Goal: Transaction & Acquisition: Purchase product/service

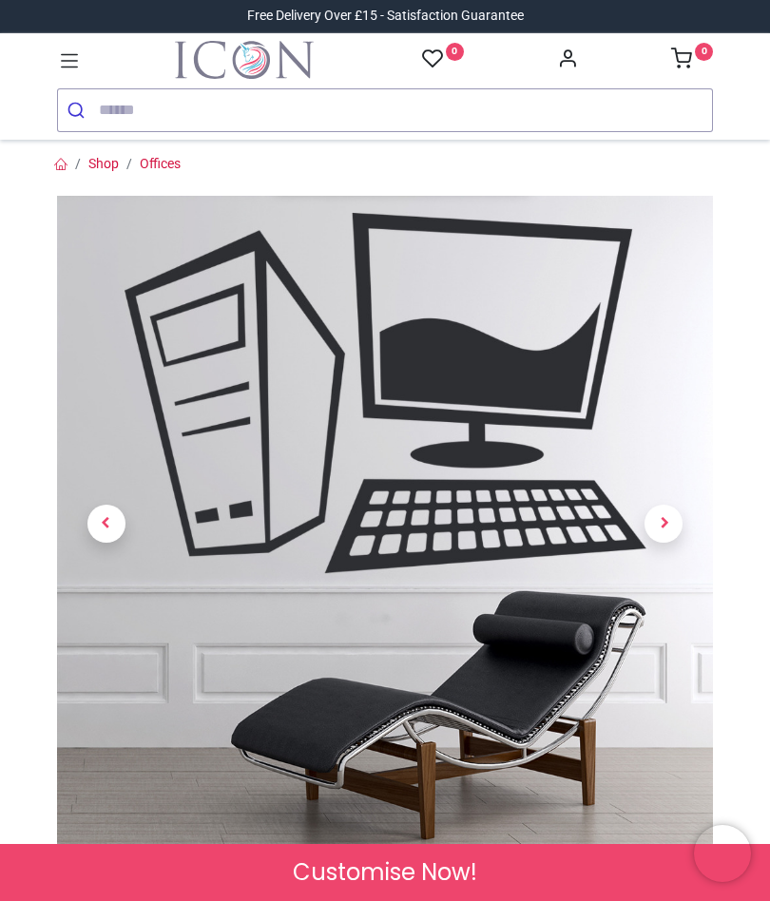
click at [162, 163] on link "Offices" at bounding box center [160, 163] width 41 height 15
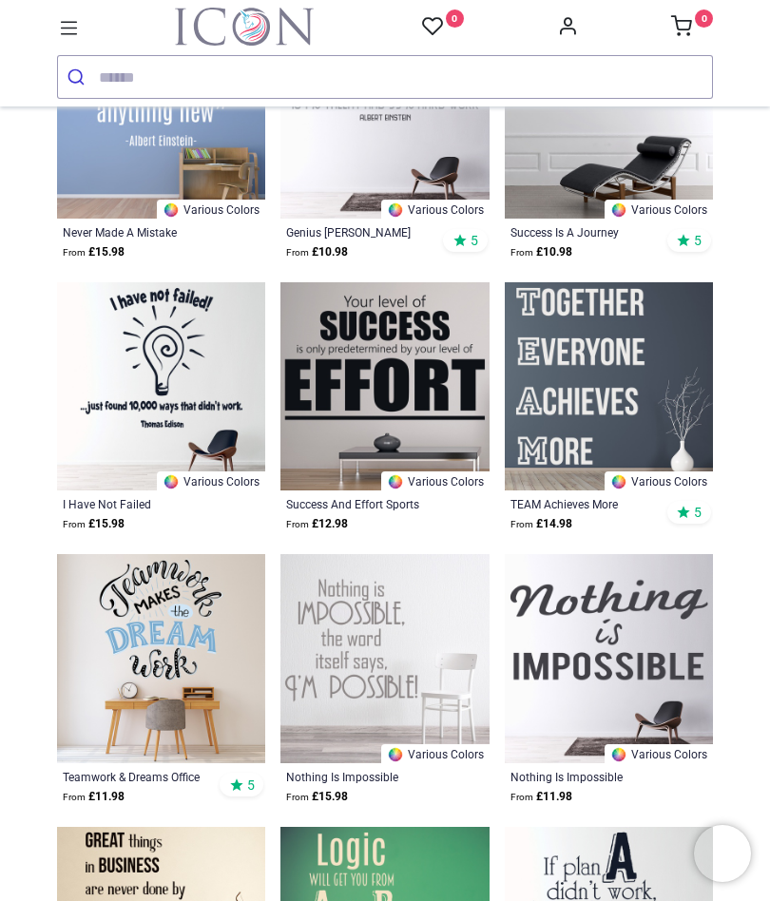
scroll to position [506, 0]
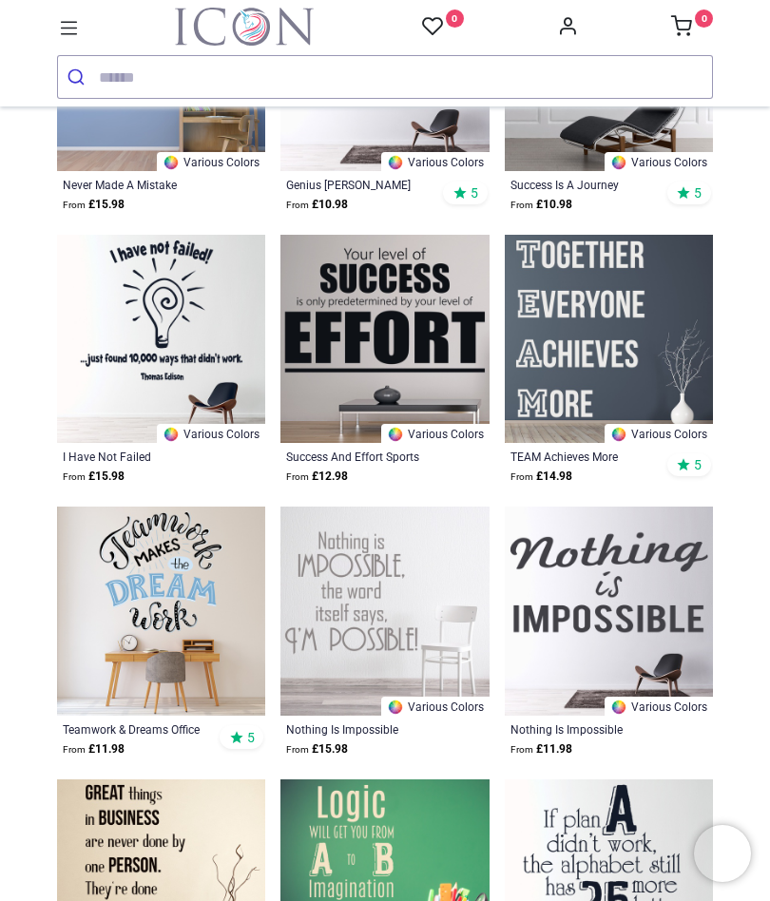
click at [664, 615] on img at bounding box center [608, 610] width 208 height 208
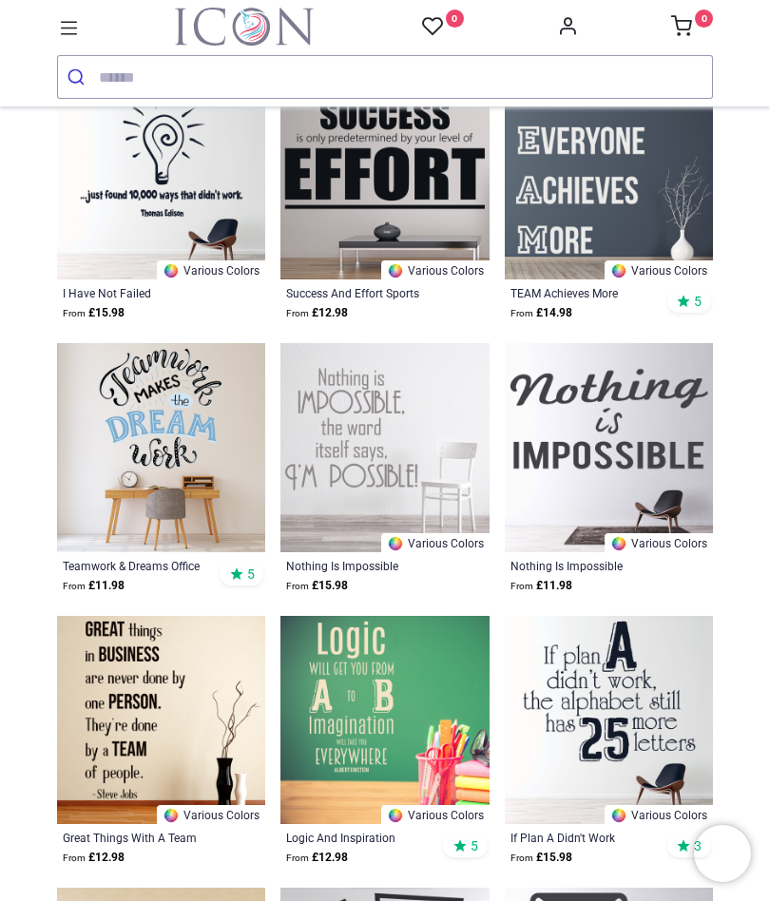
scroll to position [686, 0]
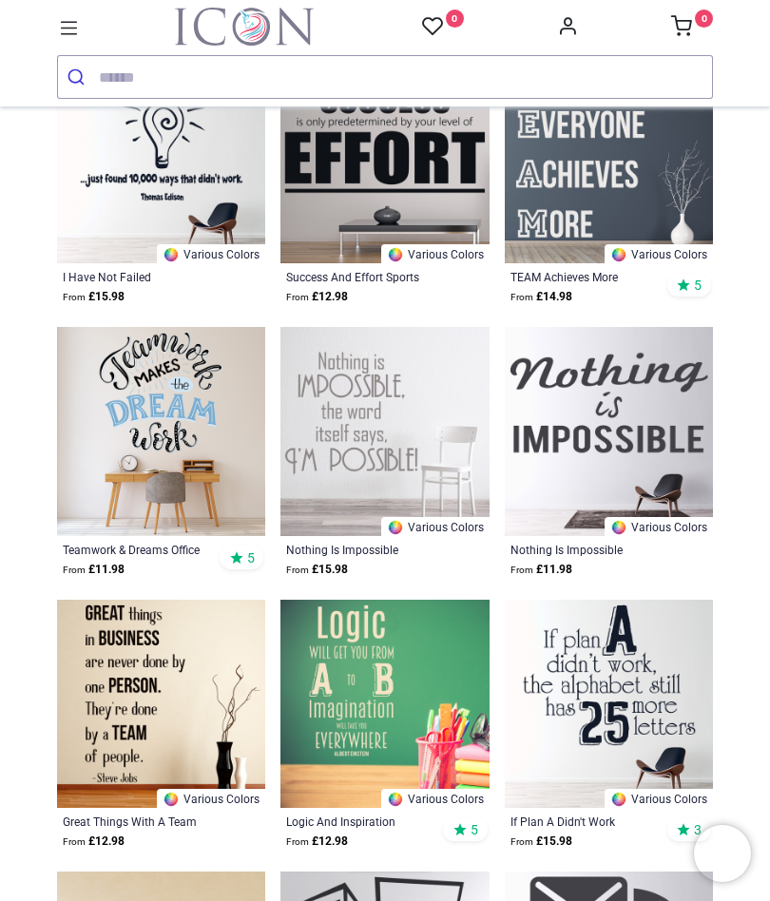
click at [660, 447] on img at bounding box center [608, 431] width 208 height 208
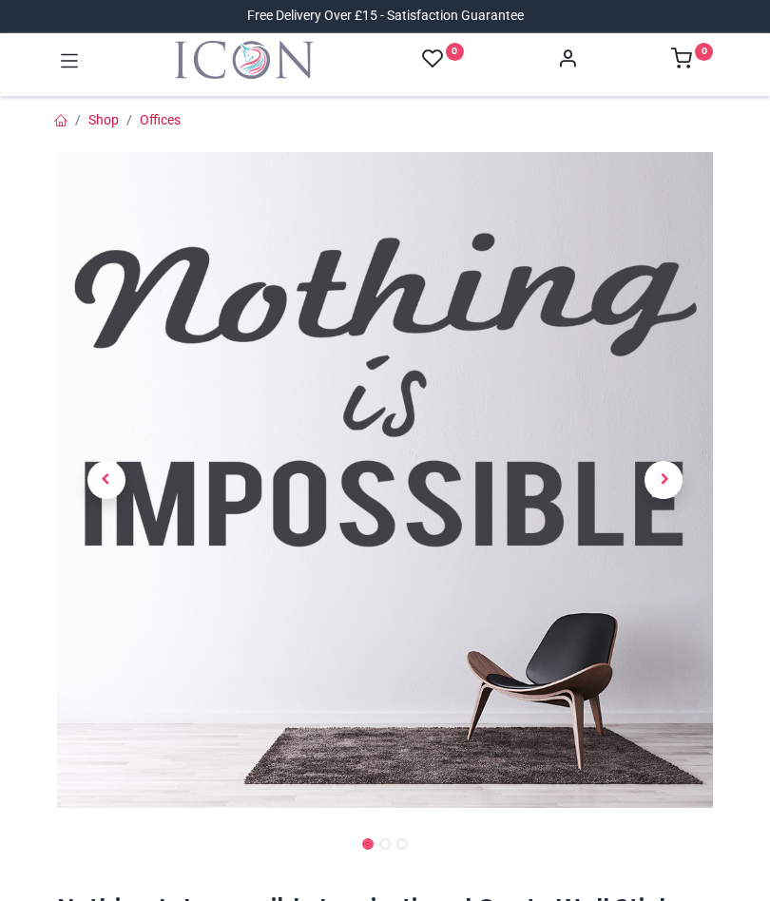
scroll to position [98, 0]
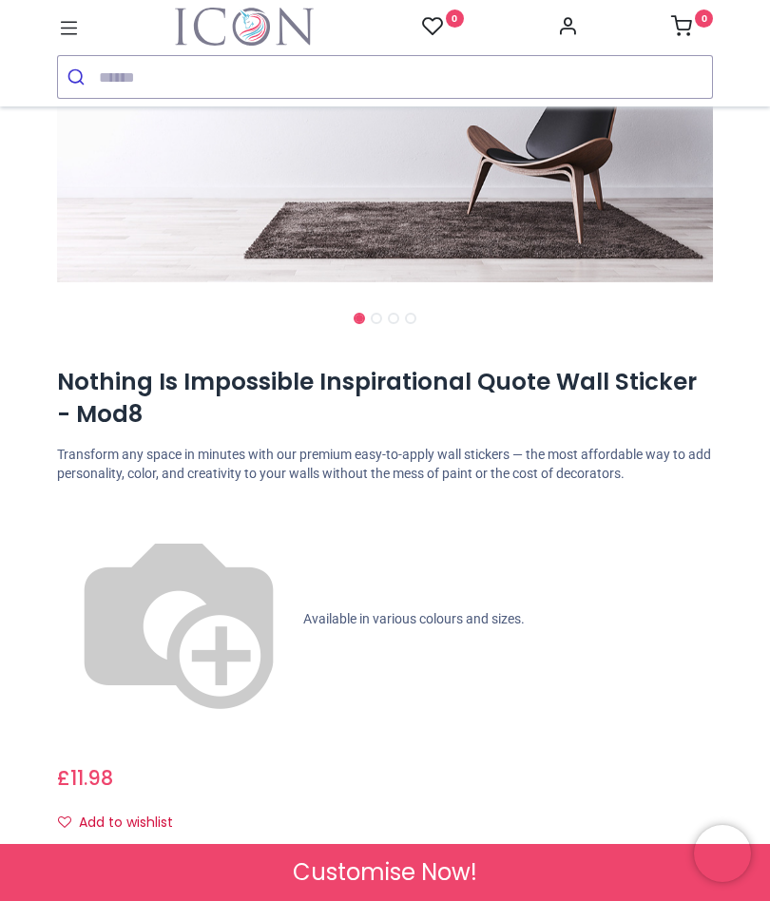
scroll to position [510, 0]
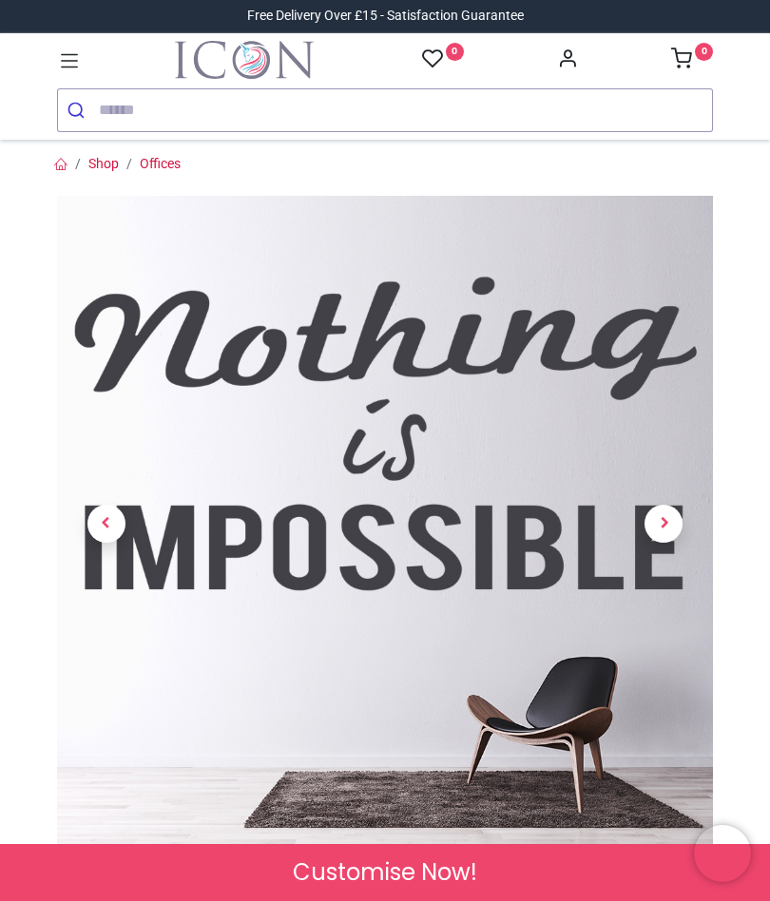
click at [657, 528] on span "Next" at bounding box center [663, 523] width 38 height 38
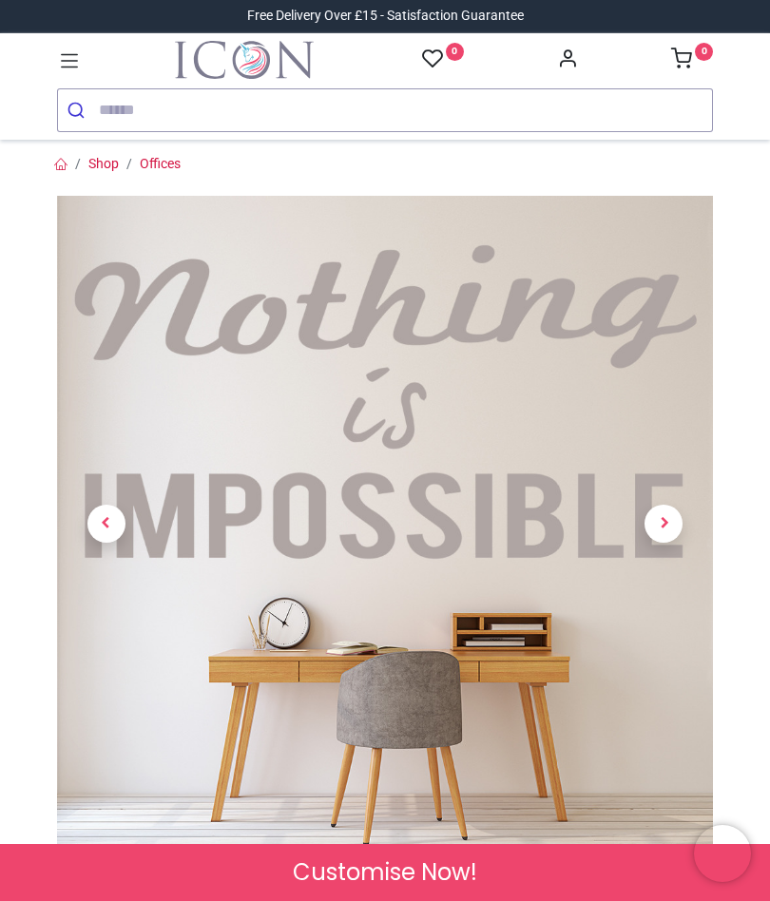
click at [107, 523] on span "Previous" at bounding box center [106, 523] width 38 height 38
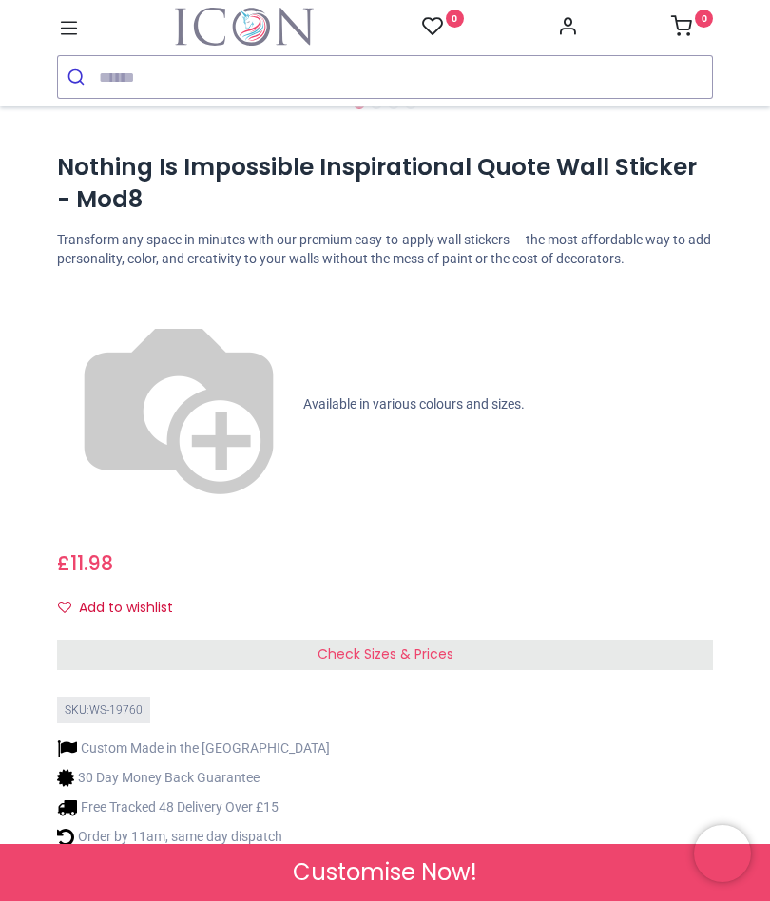
scroll to position [748, 0]
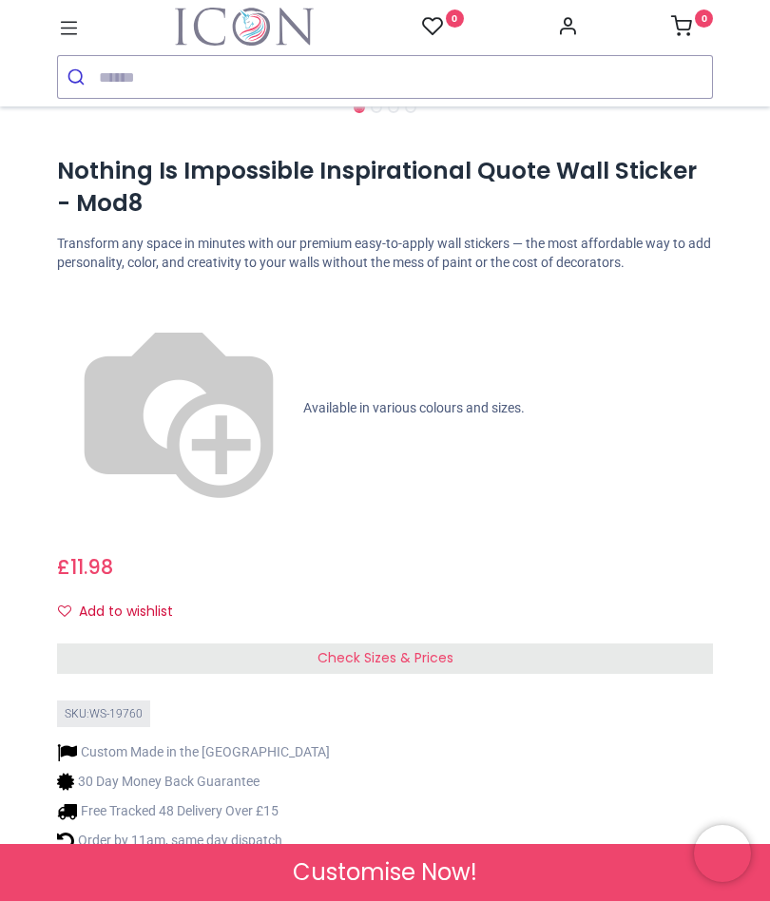
click at [451, 648] on span "Check Sizes & Prices" at bounding box center [385, 657] width 136 height 19
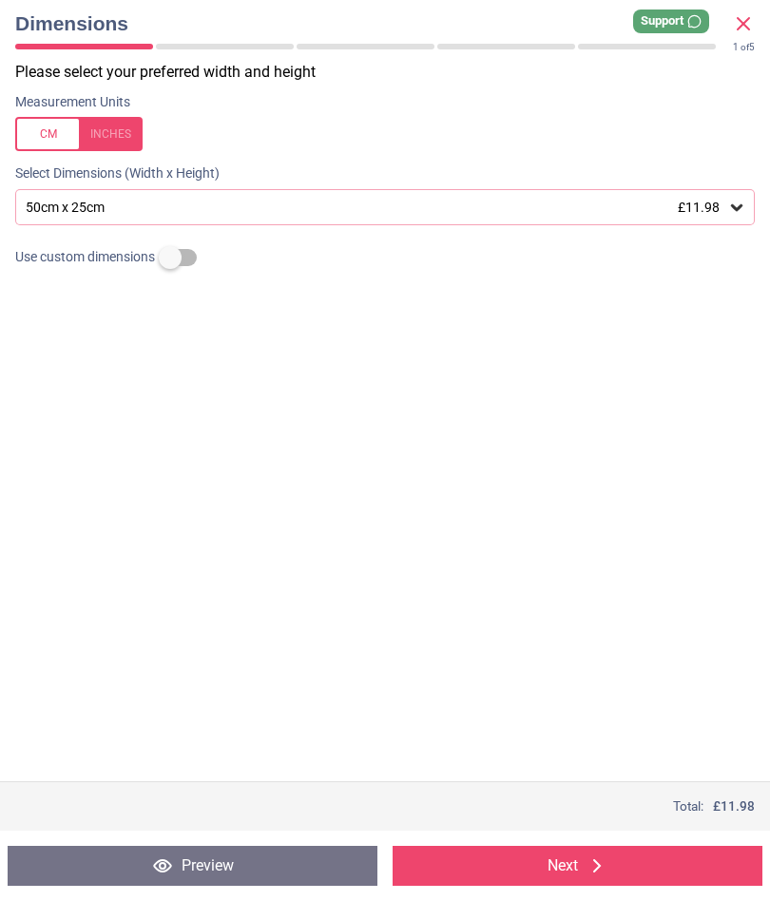
click at [723, 194] on div "50cm x 25cm £11.98" at bounding box center [384, 207] width 739 height 36
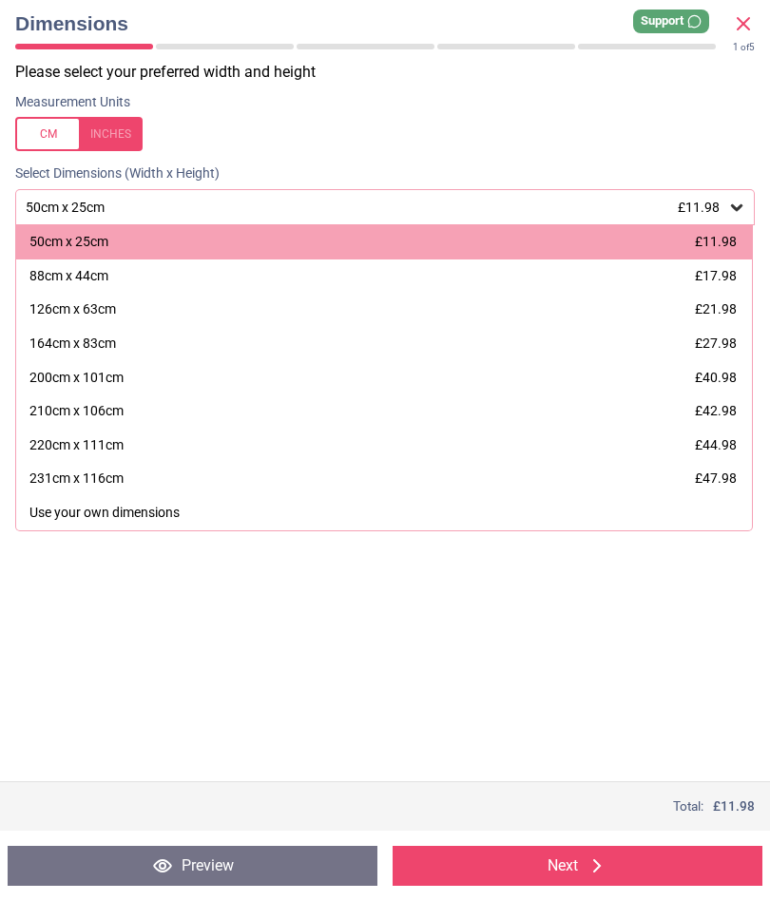
click at [693, 259] on div "88cm x 44cm £17.98" at bounding box center [383, 276] width 735 height 34
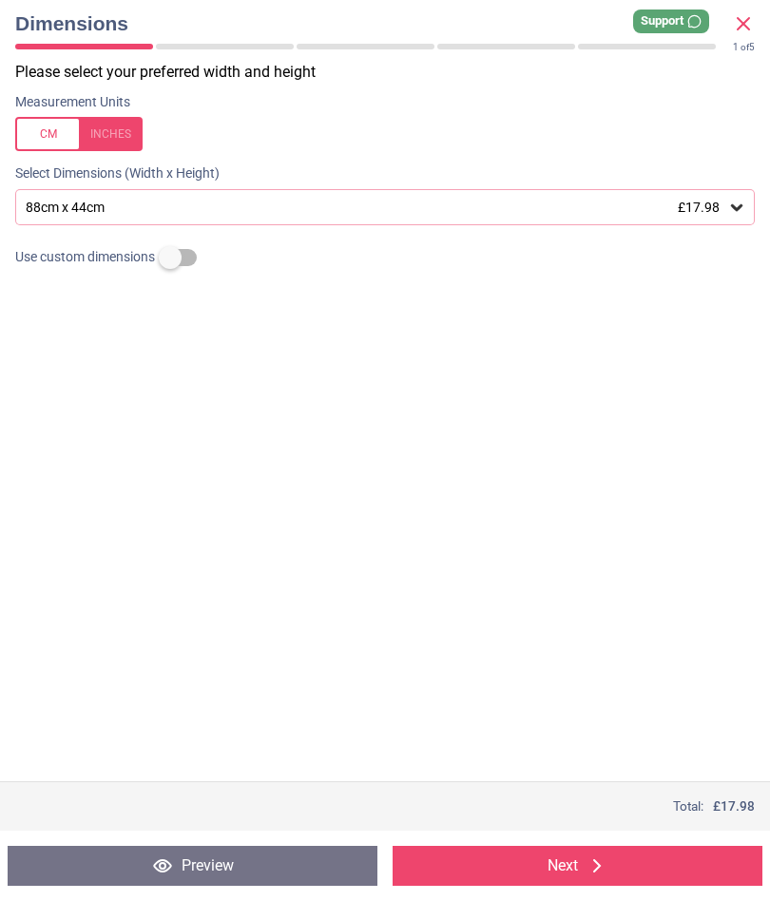
click at [129, 121] on div at bounding box center [78, 134] width 127 height 34
click at [361, 201] on div "34.6" x 17.3" (2ft 11" x 1ft 5") £17.98" at bounding box center [375, 208] width 703 height 16
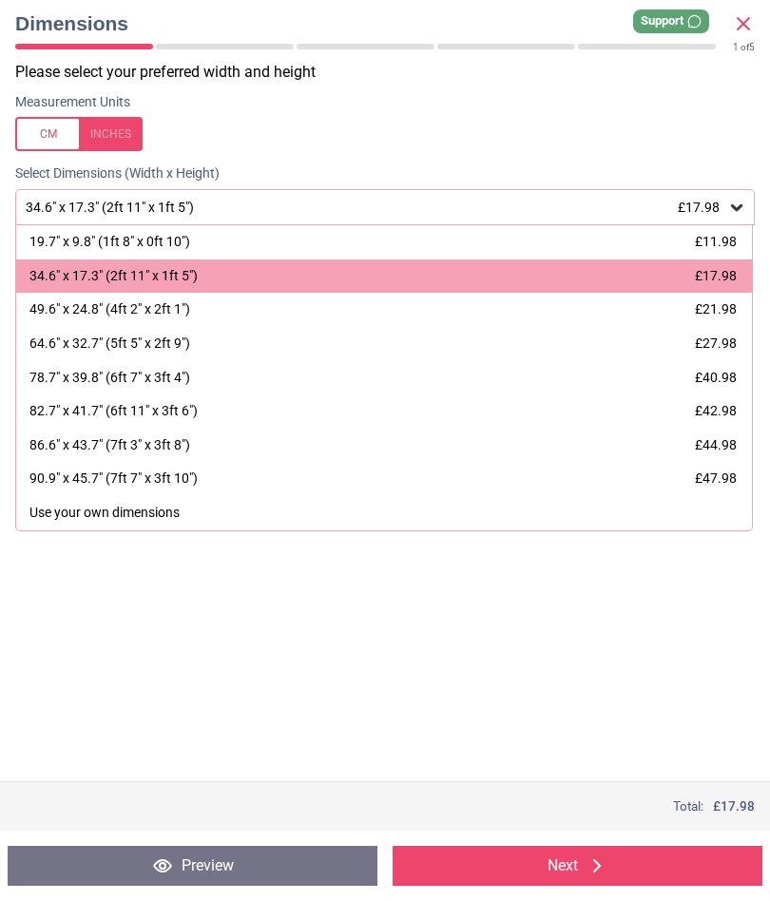
click at [250, 271] on div "34.6" x 17.3" (2ft 11" x 1ft 5") £17.98" at bounding box center [383, 276] width 735 height 34
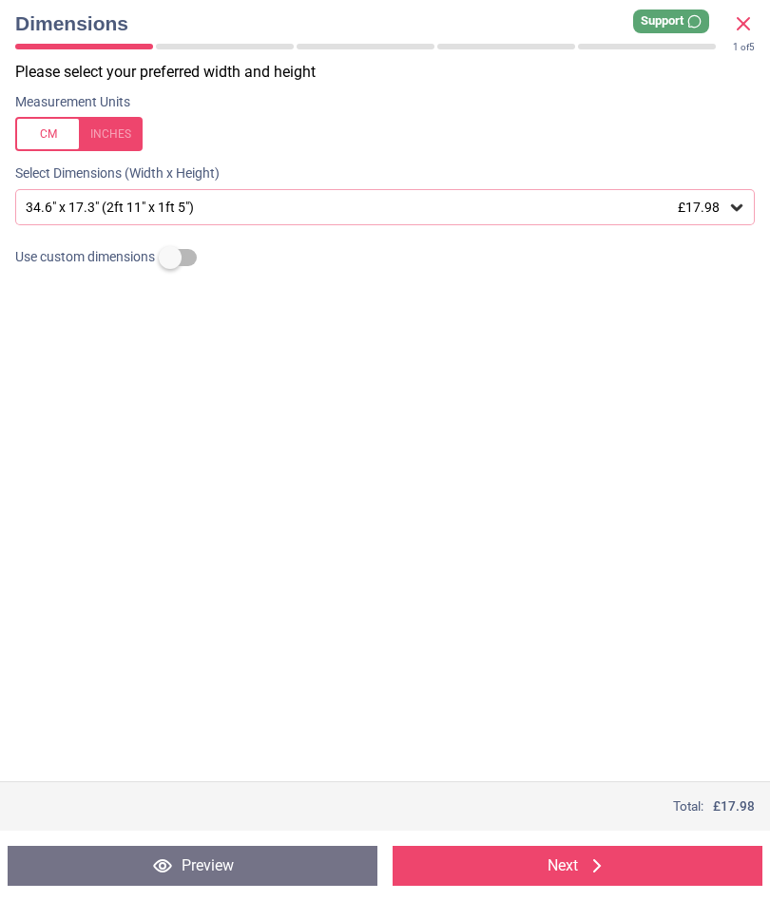
click at [396, 215] on div "34.6" x 17.3" (2ft 11" x 1ft 5") £17.98" at bounding box center [384, 207] width 739 height 36
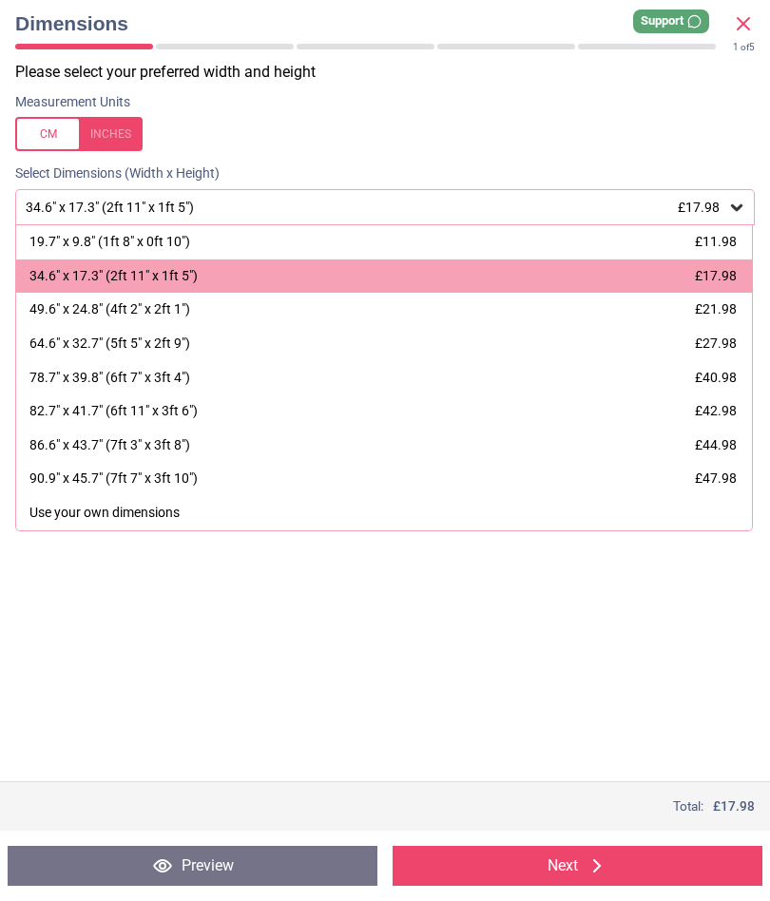
click at [732, 335] on span "£27.98" at bounding box center [715, 342] width 42 height 15
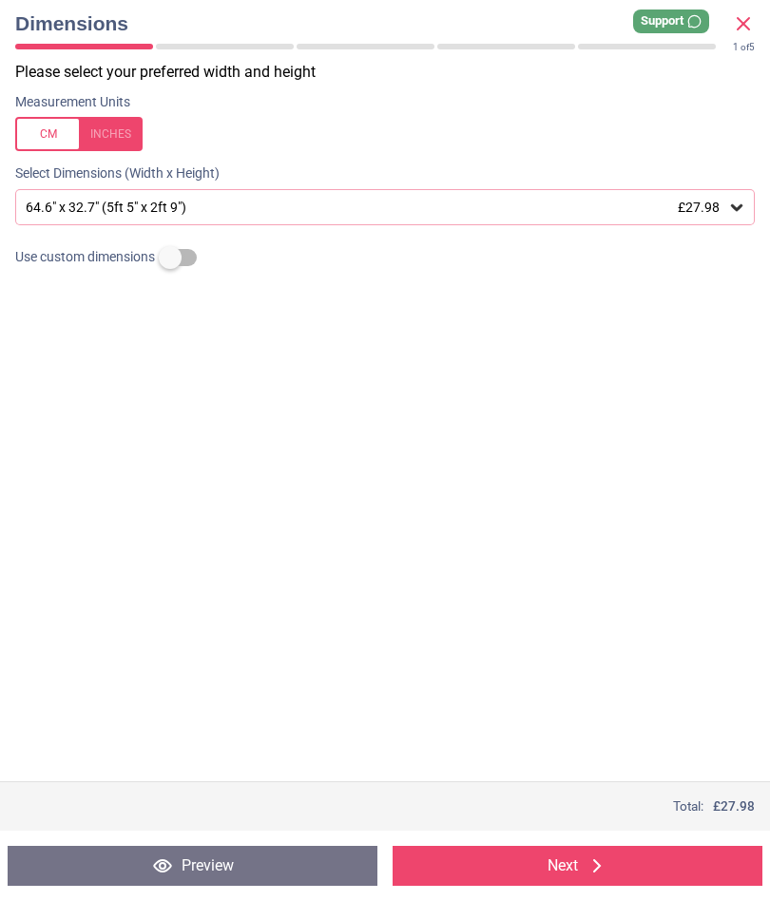
click at [245, 862] on button "Preview" at bounding box center [193, 866] width 370 height 40
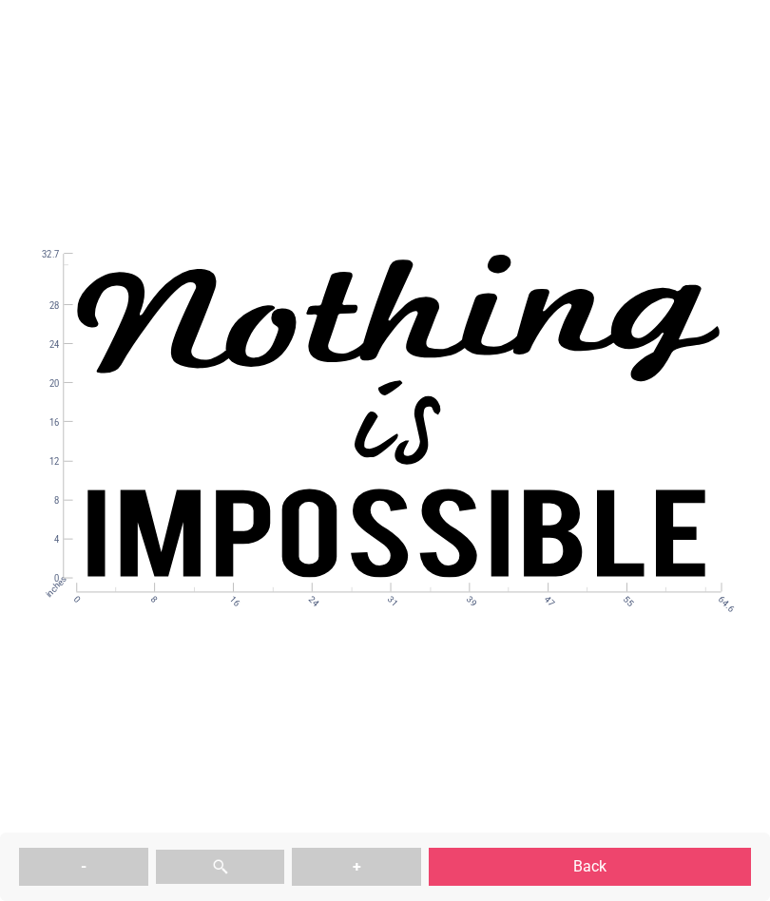
click at [547, 864] on button "Back" at bounding box center [589, 866] width 322 height 38
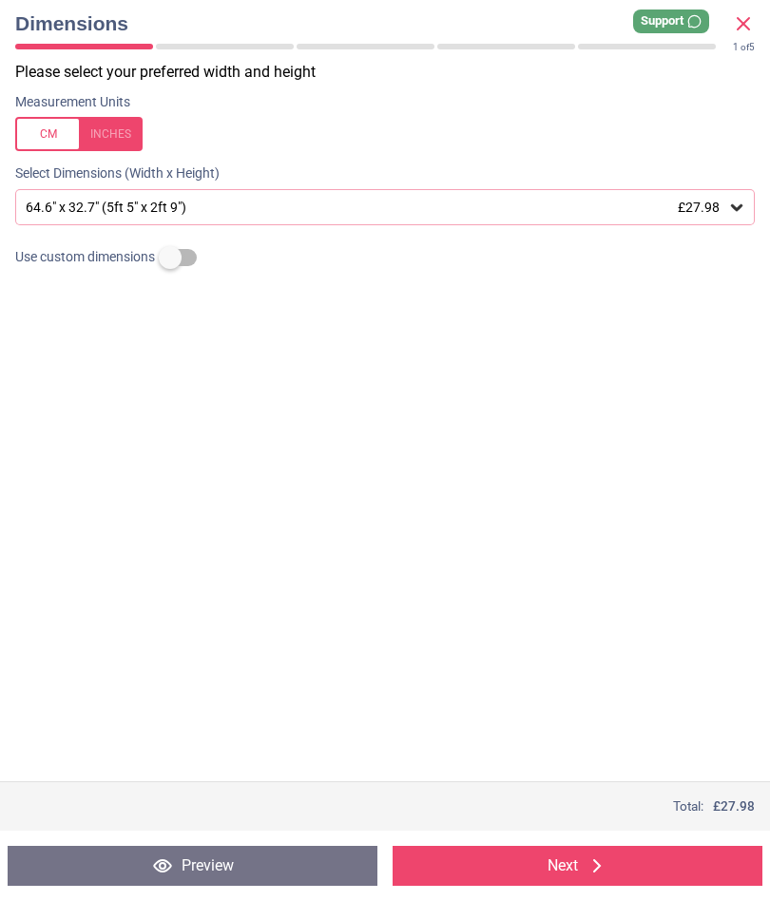
click at [545, 867] on button "Next" at bounding box center [577, 866] width 370 height 40
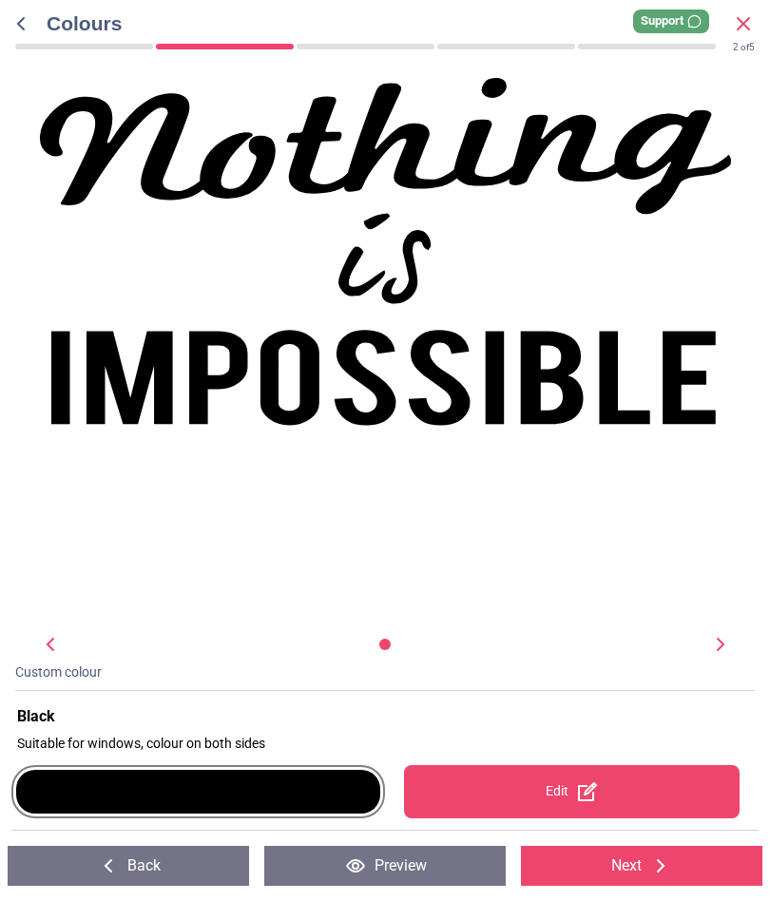
click at [552, 792] on div "Edit" at bounding box center [572, 791] width 336 height 53
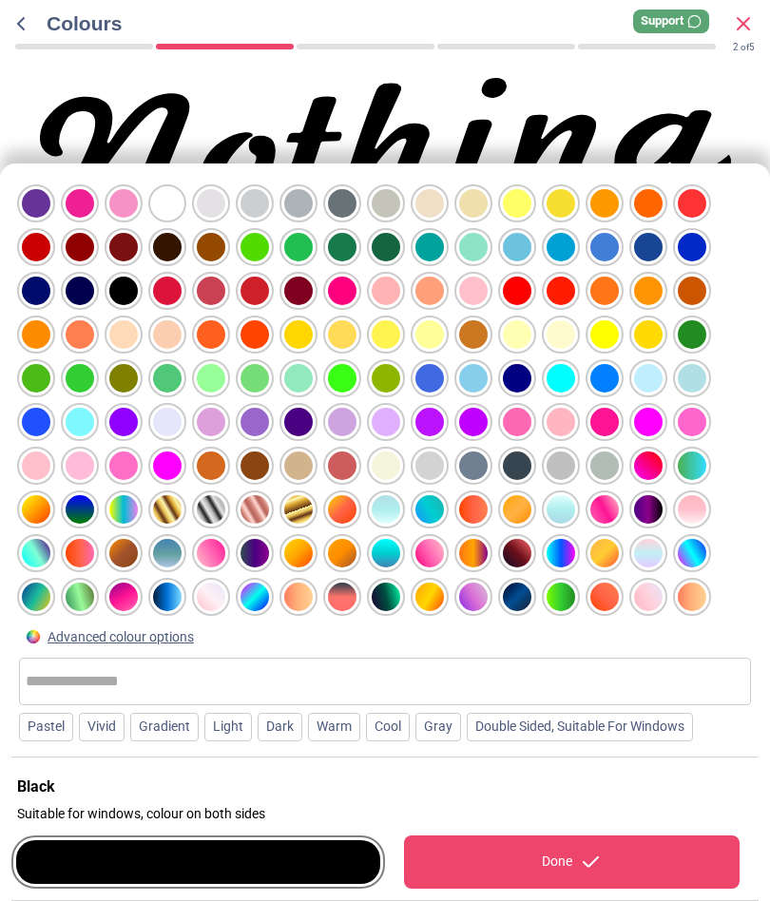
click at [694, 233] on div at bounding box center [691, 247] width 29 height 29
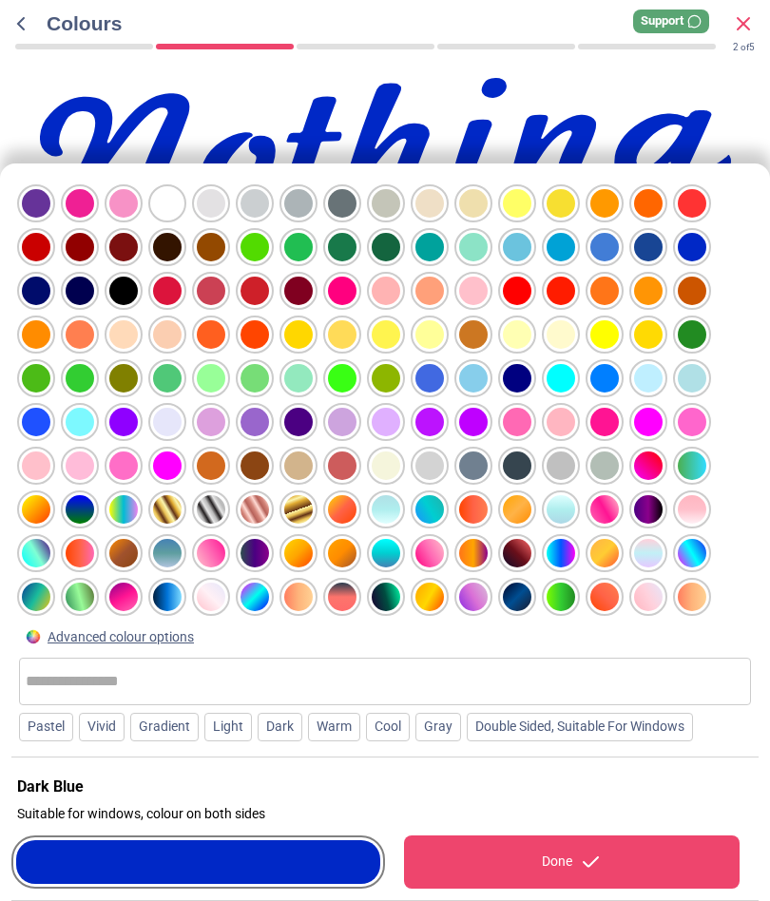
click at [648, 233] on div at bounding box center [648, 247] width 29 height 29
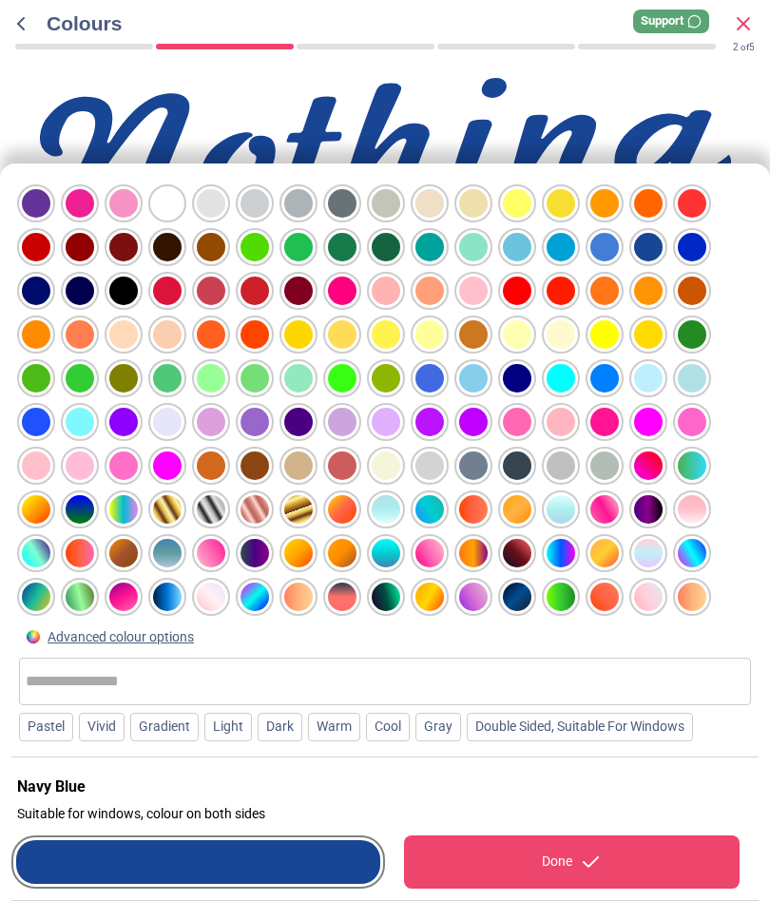
click at [607, 233] on div at bounding box center [604, 247] width 29 height 29
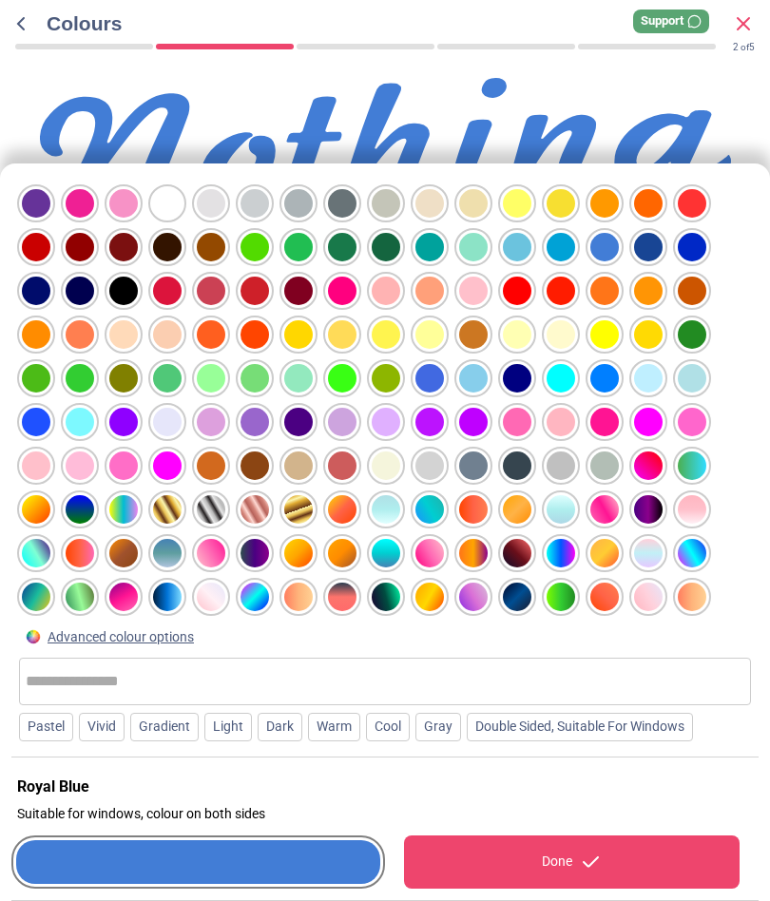
click at [692, 233] on div at bounding box center [691, 247] width 29 height 29
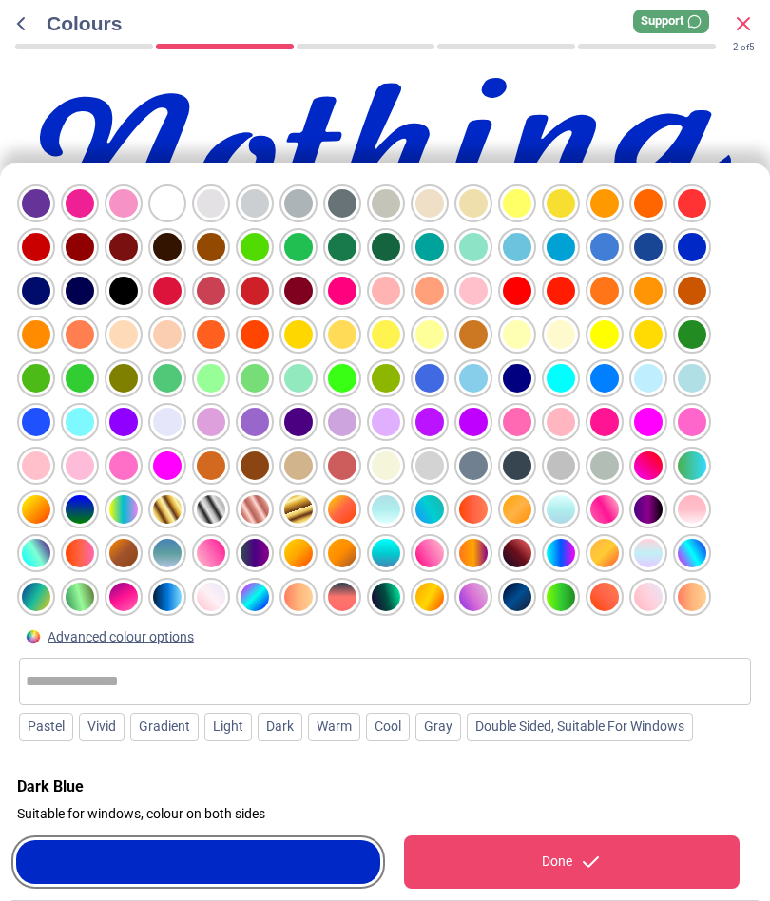
click at [554, 866] on div "Done" at bounding box center [572, 861] width 336 height 53
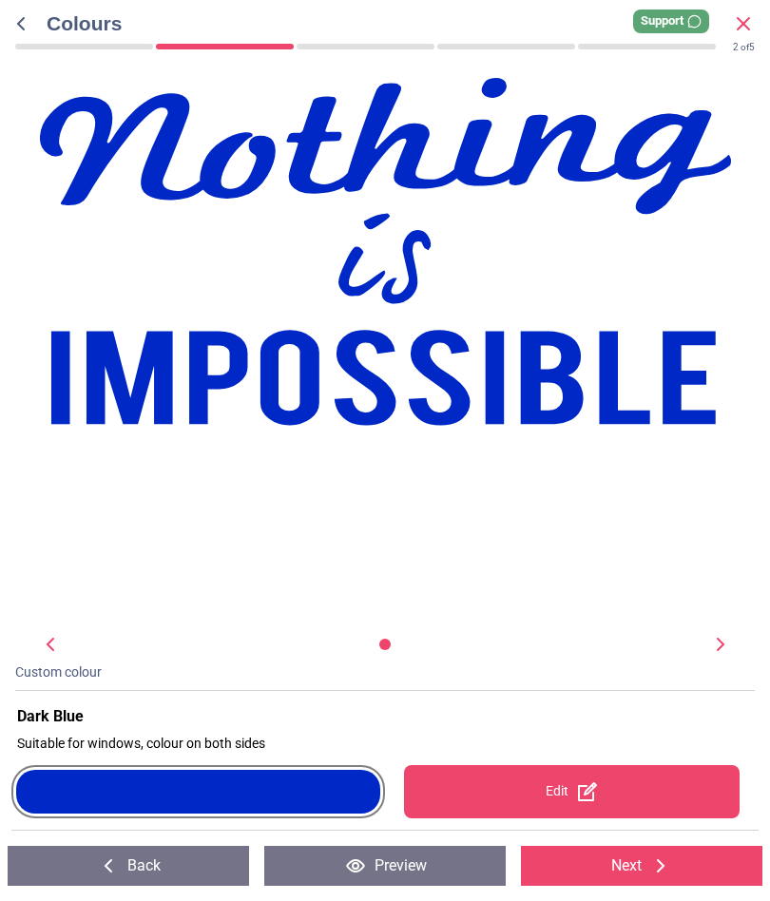
click at [600, 866] on button "Next" at bounding box center [641, 866] width 241 height 40
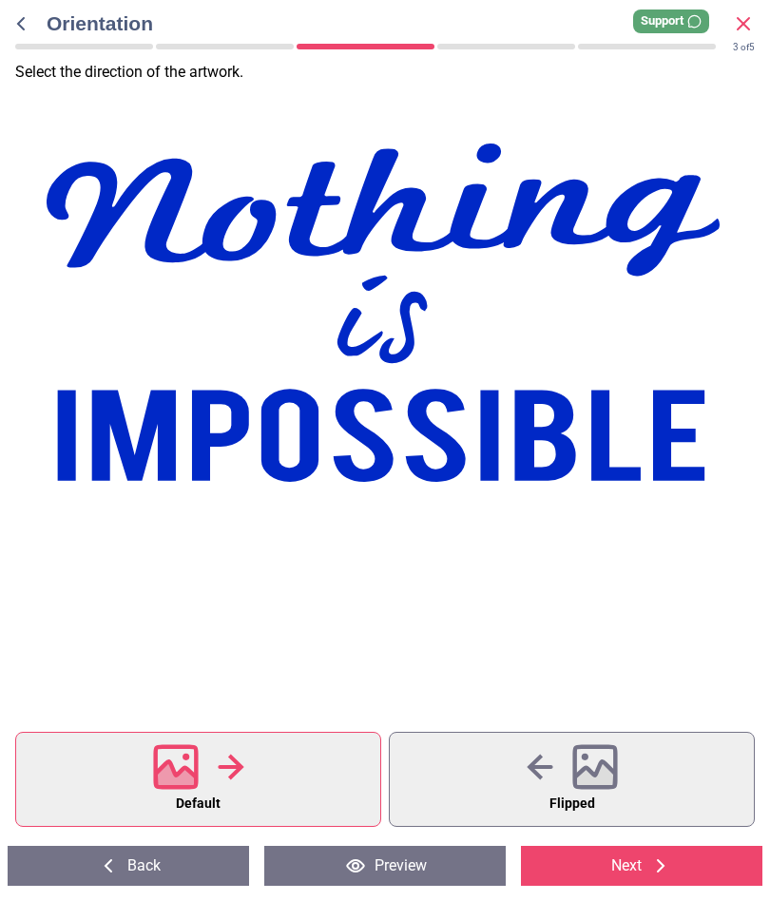
click at [570, 773] on div at bounding box center [571, 766] width 91 height 49
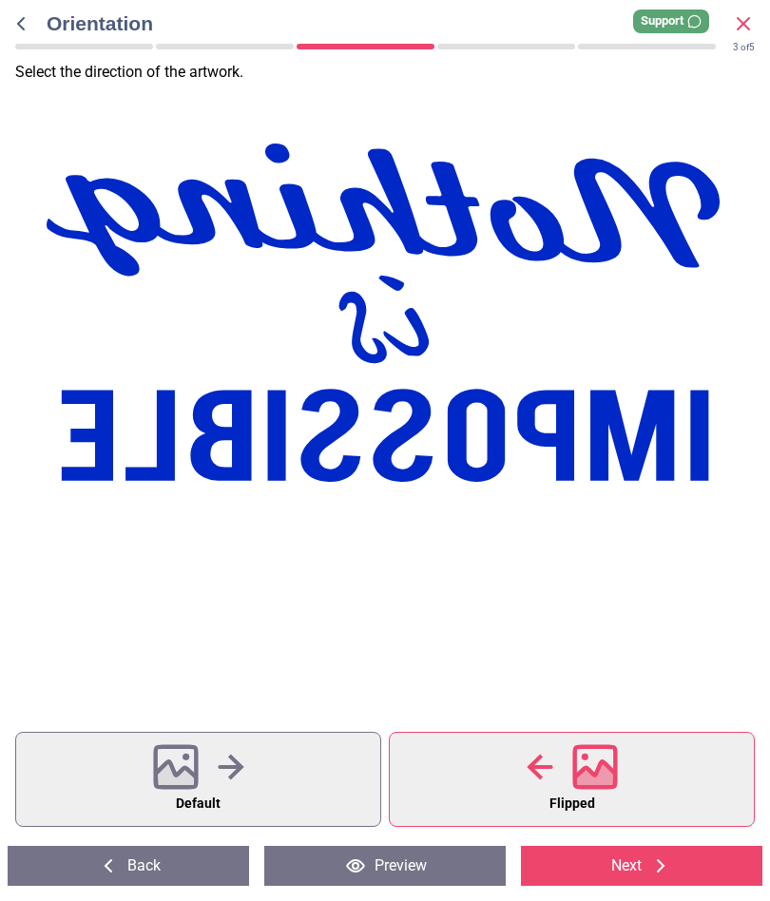
click at [256, 773] on button "Default" at bounding box center [198, 779] width 366 height 95
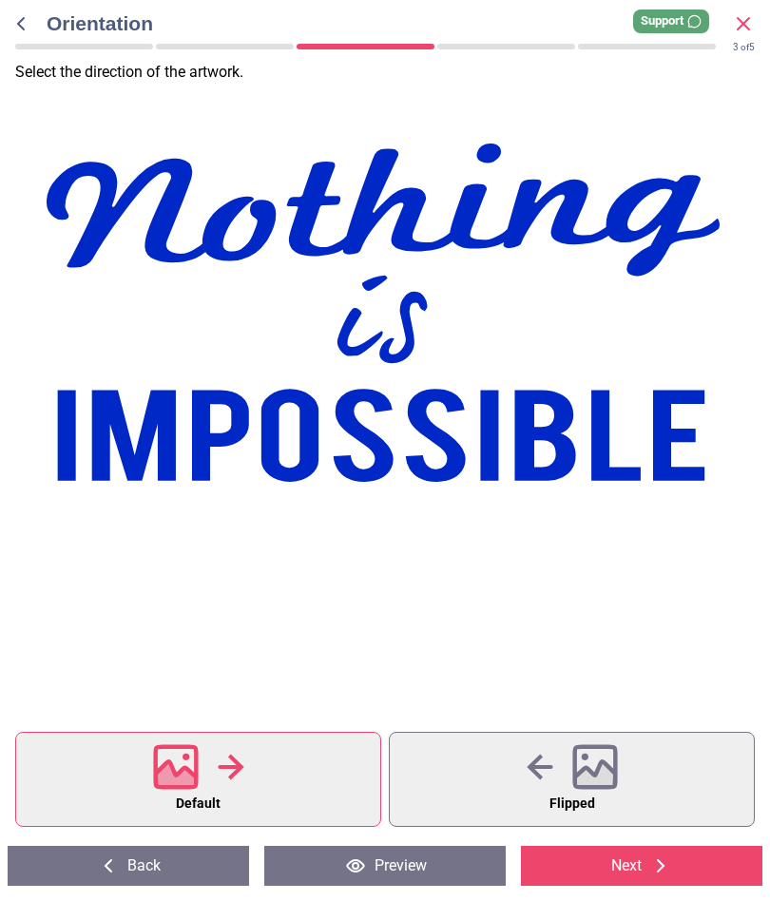
click at [602, 875] on button "Next" at bounding box center [641, 866] width 241 height 40
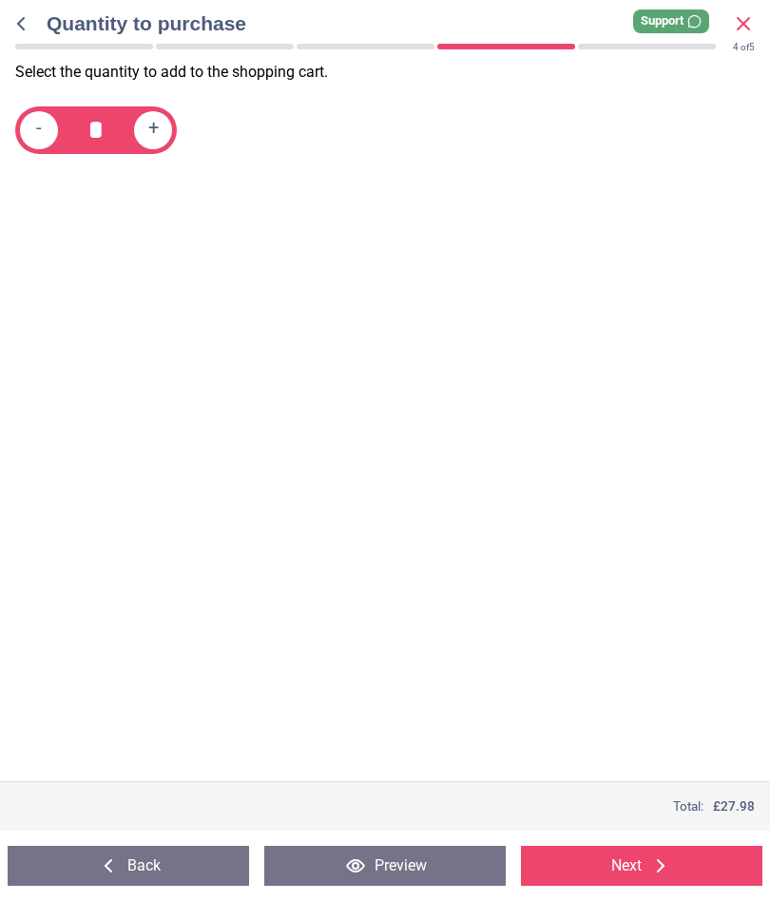
click at [589, 871] on button "Next" at bounding box center [641, 866] width 241 height 40
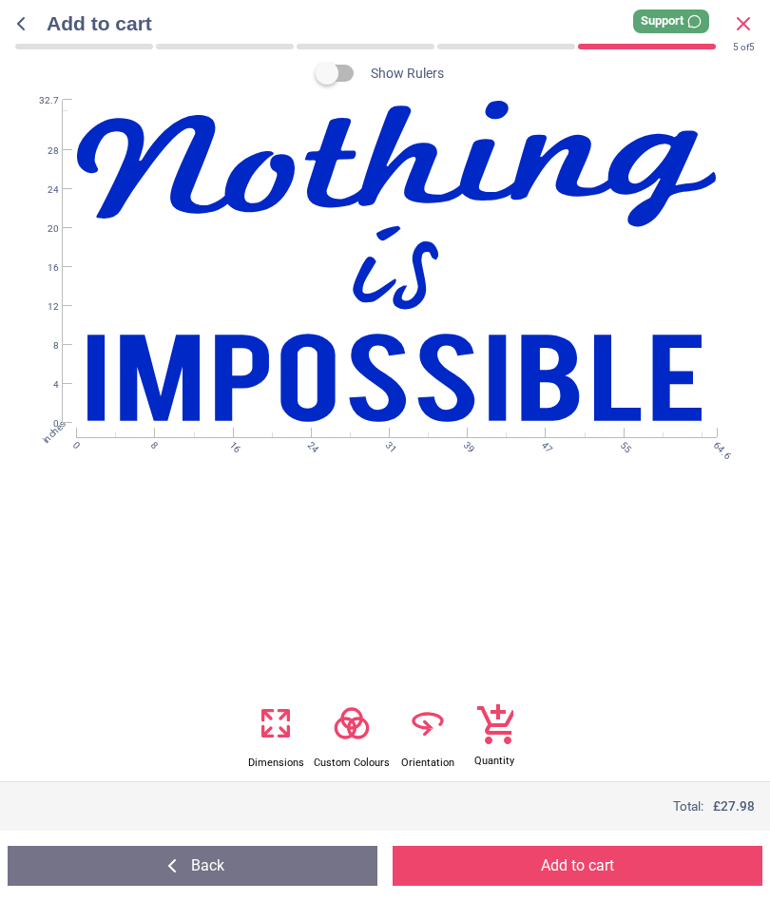
click at [560, 875] on button "Add to cart" at bounding box center [577, 866] width 370 height 40
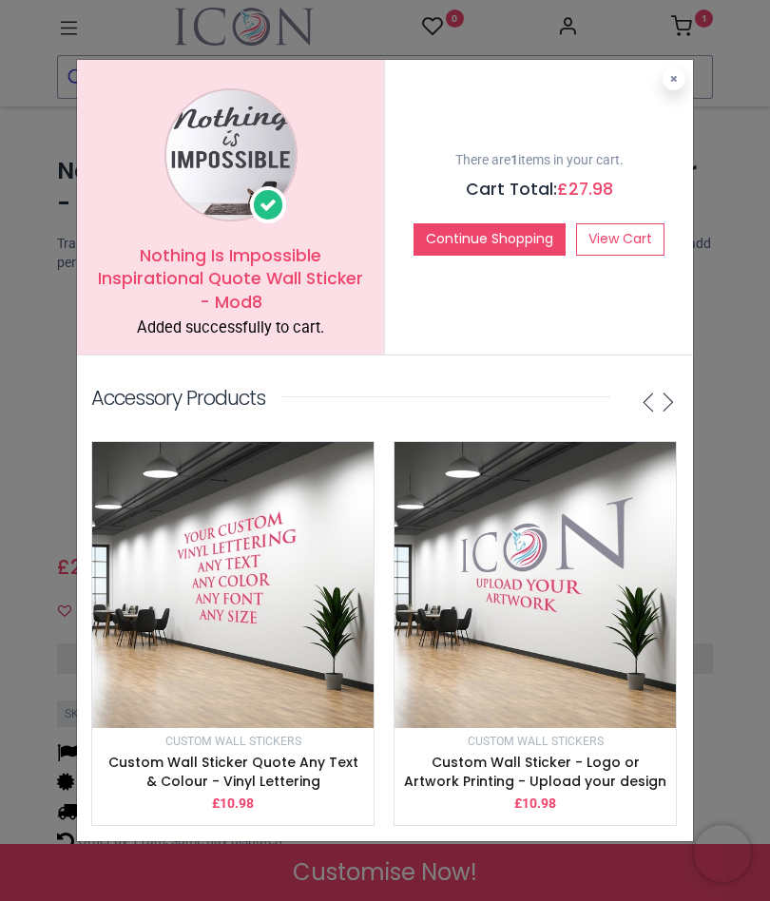
click at [557, 397] on h4 "Accessory Products" at bounding box center [384, 396] width 587 height 36
click at [636, 245] on link "View Cart" at bounding box center [620, 239] width 88 height 32
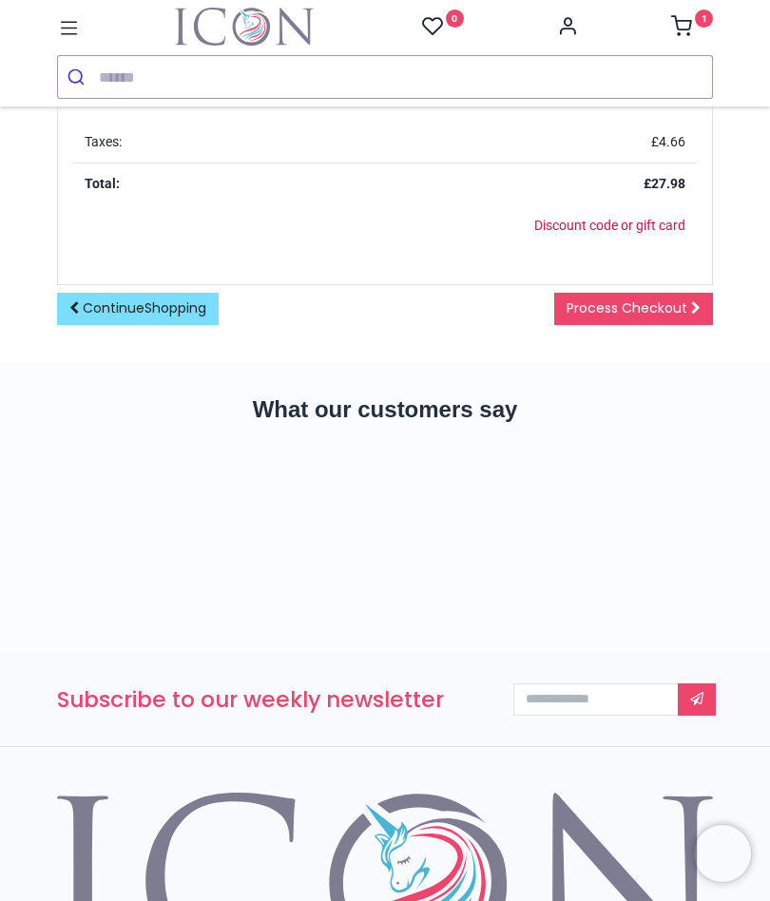
scroll to position [1213, 0]
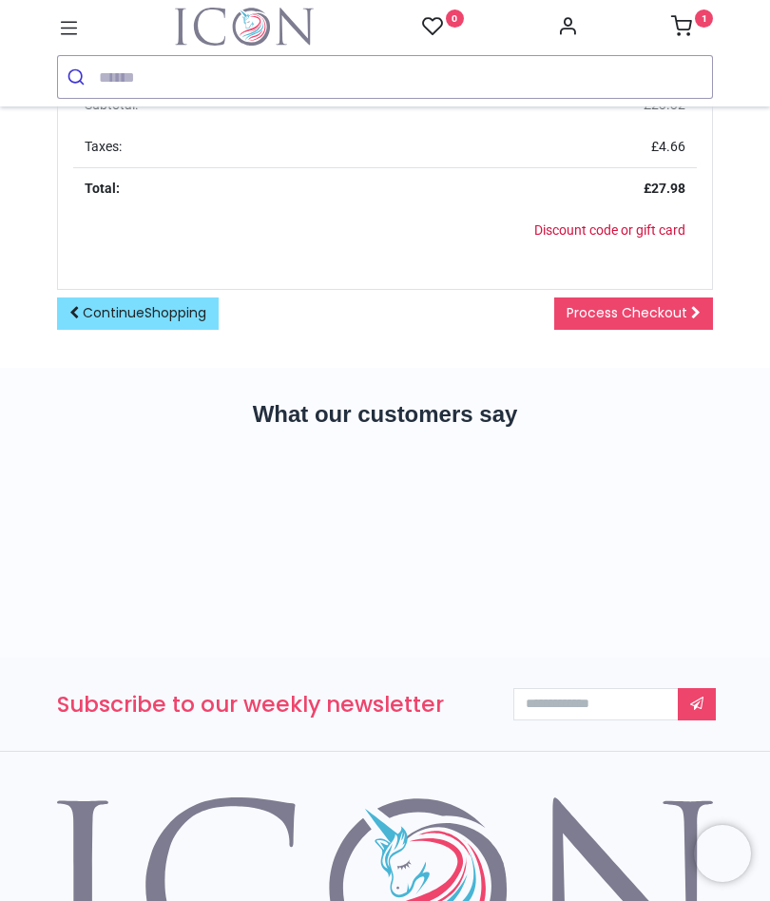
click at [675, 303] on span "Process Checkout" at bounding box center [626, 312] width 121 height 19
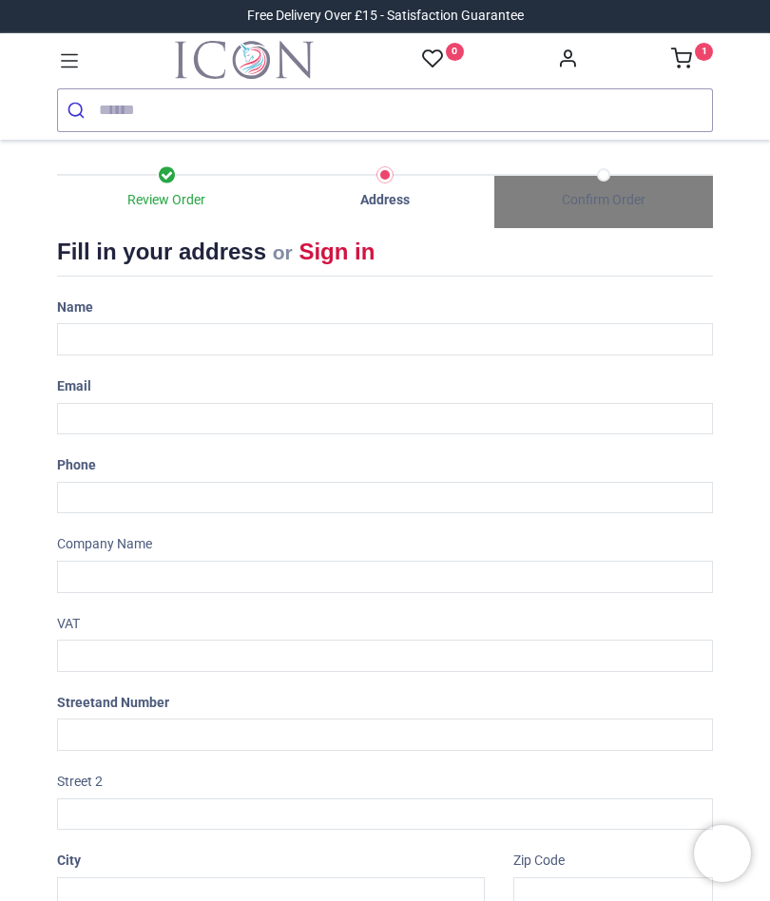
select select "***"
